Goal: Task Accomplishment & Management: Use online tool/utility

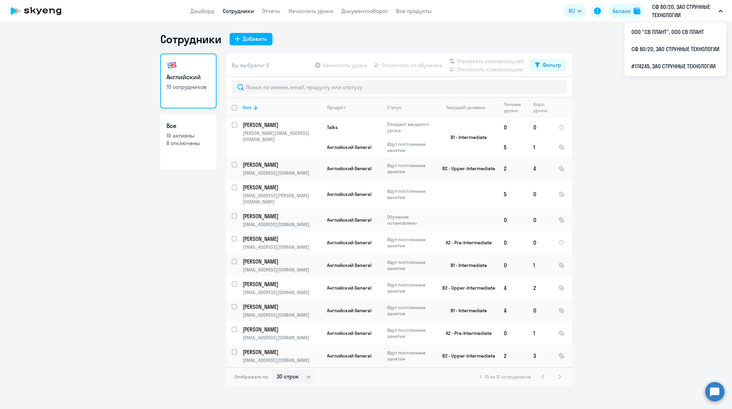
select select "30"
click at [365, 13] on link "Документооборот" at bounding box center [364, 11] width 46 height 7
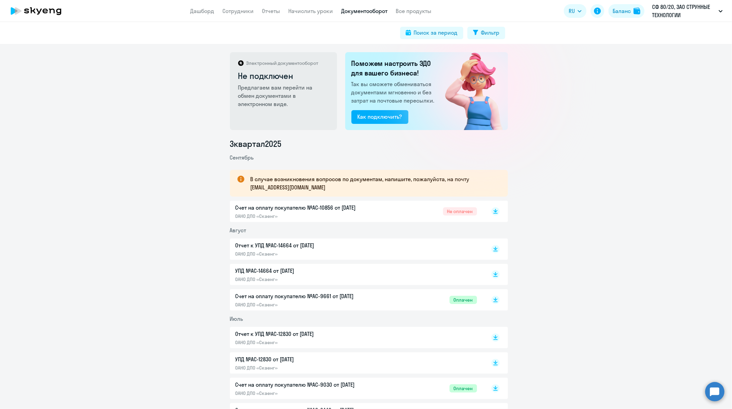
click at [286, 269] on p "УПД №AC-14664 от [DATE]" at bounding box center [307, 271] width 144 height 8
click at [708, 390] on circle at bounding box center [714, 391] width 19 height 19
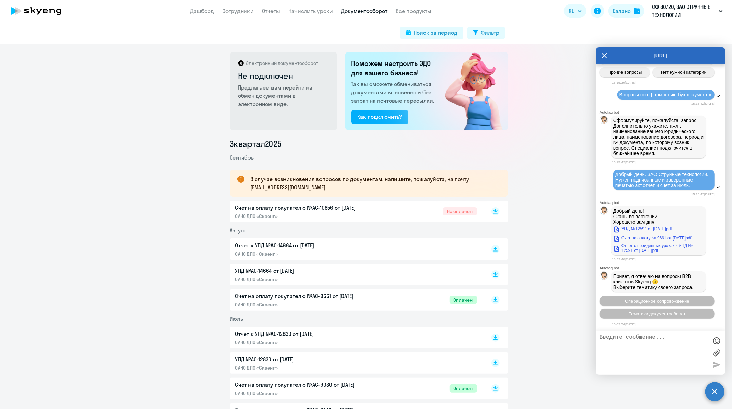
scroll to position [15046, 0]
click at [623, 342] on textarea at bounding box center [653, 352] width 108 height 37
click at [621, 316] on button "Тематики документооборот" at bounding box center [656, 314] width 115 height 10
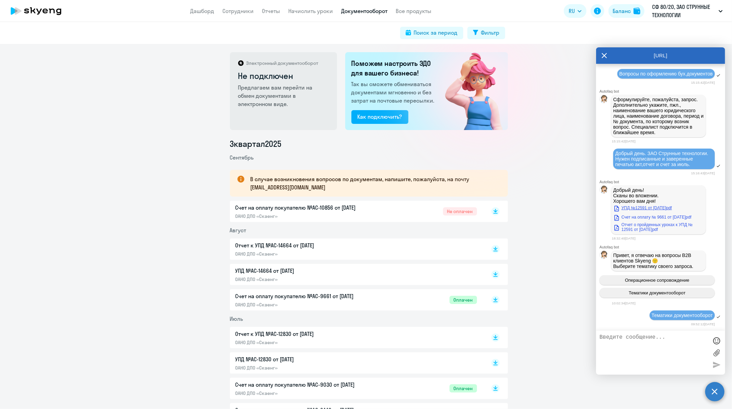
scroll to position [15121, 0]
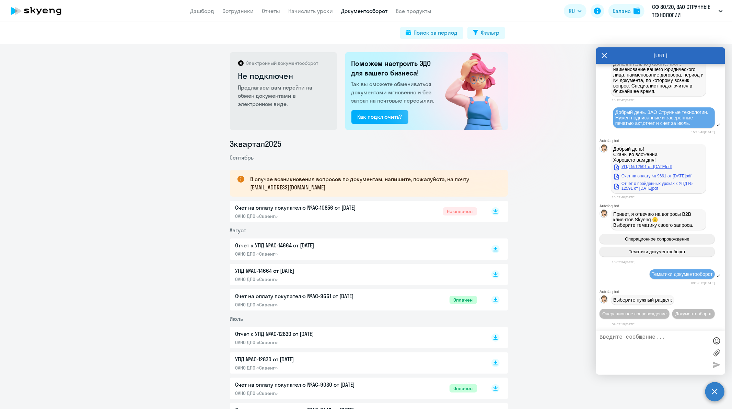
drag, startPoint x: 639, startPoint y: 162, endPoint x: 613, endPoint y: 149, distance: 28.7
click at [666, 109] on span "Добрый день. ЗАО Струнные технологии. Нужен подписанные и заверенные печатью ак…" at bounding box center [662, 117] width 94 height 16
drag, startPoint x: 634, startPoint y: 108, endPoint x: 611, endPoint y: 92, distance: 28.0
click at [611, 107] on div "Добрый день. ЗАО Струнные технологии. Нужен подписанные и заверенные печатью ак…" at bounding box center [660, 118] width 129 height 23
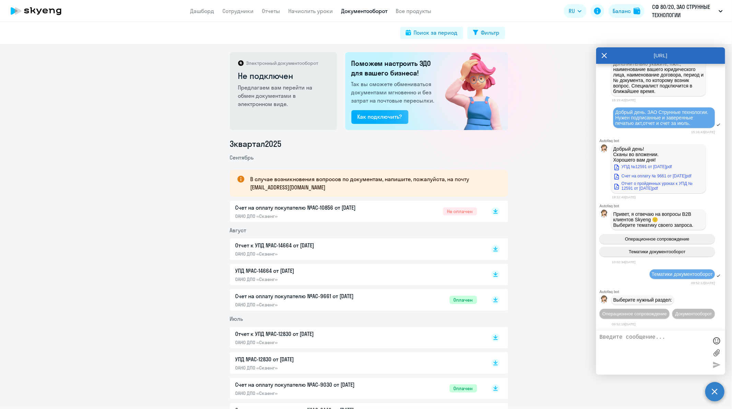
copy span "Добрый день. ЗАО Струнные технологии. Нужен подписанные и заверенные печатью ак…"
click at [644, 340] on textarea at bounding box center [653, 352] width 108 height 37
paste textarea "Добрый день. ЗАО Струнные технологии. Нужен подписанные и заверенные печатью ак…"
drag, startPoint x: 653, startPoint y: 342, endPoint x: 659, endPoint y: 344, distance: 6.4
click at [654, 342] on textarea "Добрый день. ЗАО Струнные технологии. Нужен подписанные и заверенные печатью ак…" at bounding box center [653, 352] width 108 height 37
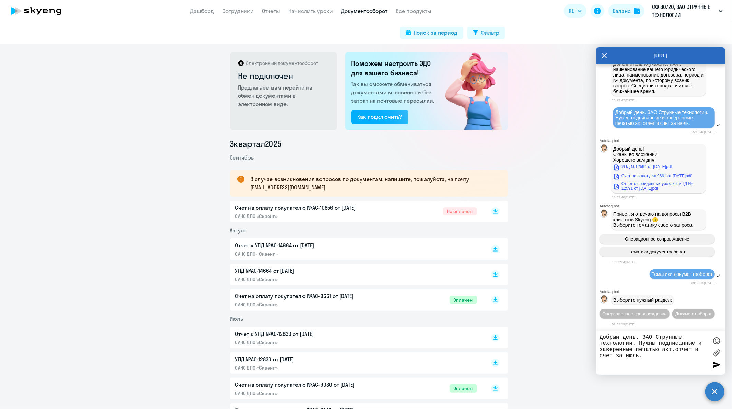
drag, startPoint x: 639, startPoint y: 356, endPoint x: 628, endPoint y: 357, distance: 11.0
click at [628, 357] on textarea "Добрый день. ЗАО Струнные технологии. Нужны подписанные и заверенные печатью ак…" at bounding box center [653, 352] width 108 height 37
drag, startPoint x: 639, startPoint y: 354, endPoint x: 627, endPoint y: 357, distance: 12.0
click at [627, 357] on textarea "Добрый день. ЗАО Струнные технологии. Нужны подписанные и заверенные печатью ак…" at bounding box center [653, 352] width 108 height 37
click at [661, 356] on textarea "Добрый день. ЗАО Струнные технологии. Нужны подписанные и заверенные печатью ак…" at bounding box center [653, 352] width 108 height 37
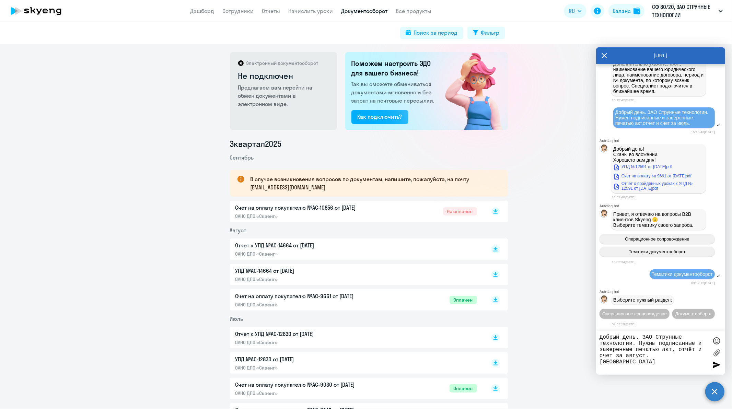
type textarea "Добрый день. ЗАО Струнные технологии. Нужны подписанные и заверенные печатью ак…"
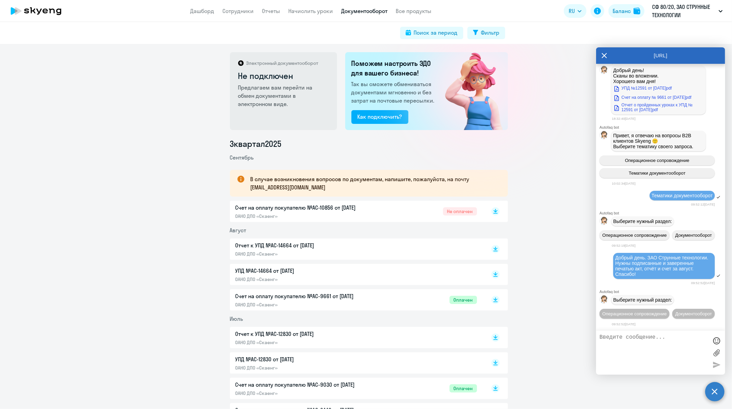
scroll to position [15212, 0]
